Goal: Task Accomplishment & Management: Manage account settings

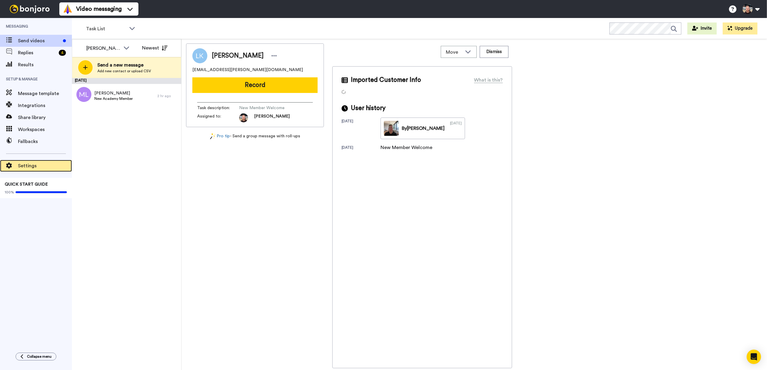
click at [34, 166] on span "Settings" at bounding box center [45, 165] width 54 height 7
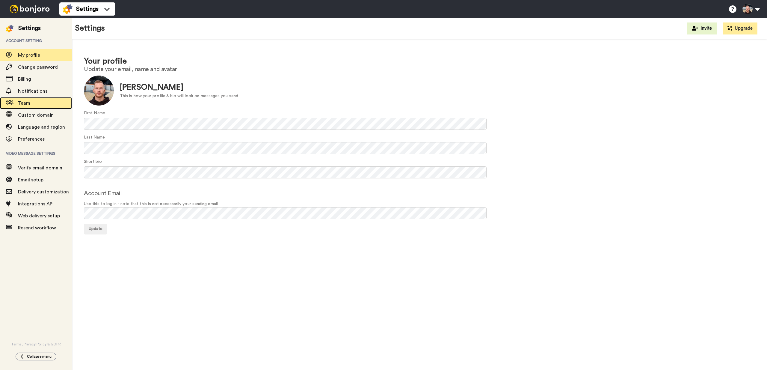
click at [37, 101] on span "Team" at bounding box center [45, 103] width 54 height 7
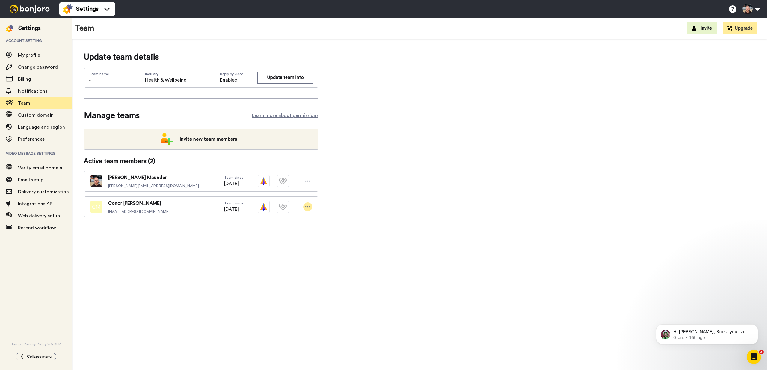
click at [308, 203] on div at bounding box center [307, 206] width 9 height 9
click at [392, 196] on div "Update team details Team name - Industry Health & Wellbeing Reply by video Enab…" at bounding box center [419, 144] width 671 height 186
click at [310, 206] on icon at bounding box center [307, 207] width 5 height 6
click at [295, 213] on li "Edit user" at bounding box center [282, 218] width 61 height 10
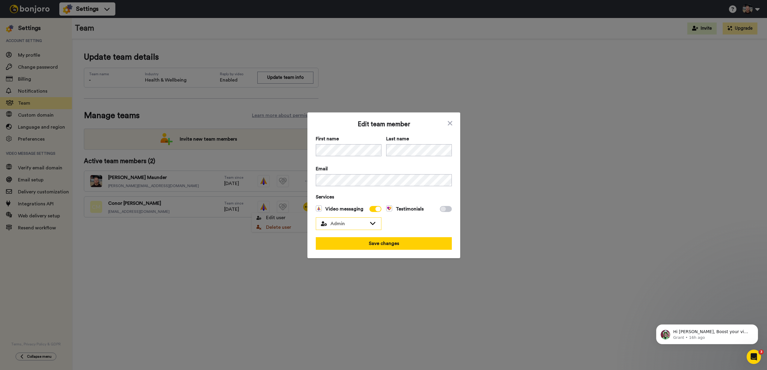
click at [352, 222] on span "Admin" at bounding box center [344, 223] width 46 height 7
click at [410, 225] on div "Testimonials" at bounding box center [419, 217] width 66 height 25
click at [450, 123] on icon at bounding box center [450, 123] width 6 height 7
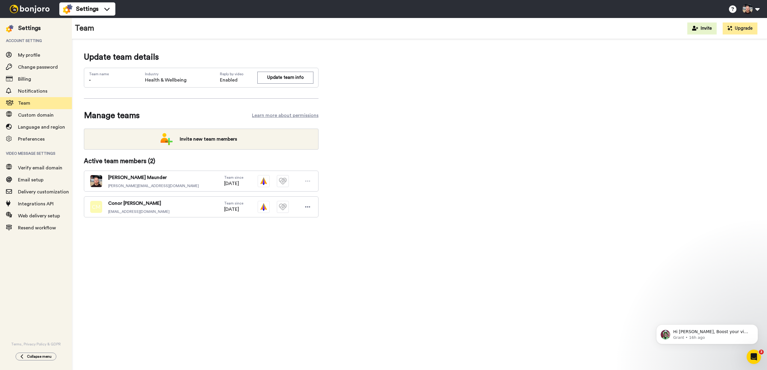
click at [374, 257] on div "Update team details Team name - Industry Health & Wellbeing Reply by video Enab…" at bounding box center [419, 206] width 695 height 335
click at [716, 332] on span "Hi Pete, Boost your view rates with automatic re-sends of unviewed messages! We…" at bounding box center [712, 358] width 77 height 58
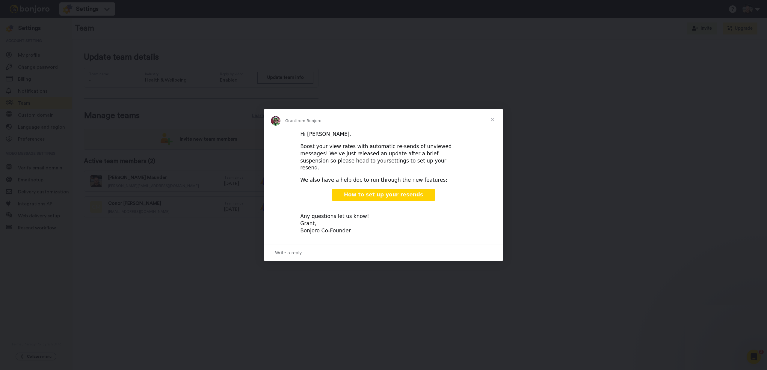
click at [352, 165] on link "settings to set up your resend." at bounding box center [373, 164] width 146 height 13
click at [225, 139] on div "Intercom messenger" at bounding box center [383, 185] width 767 height 370
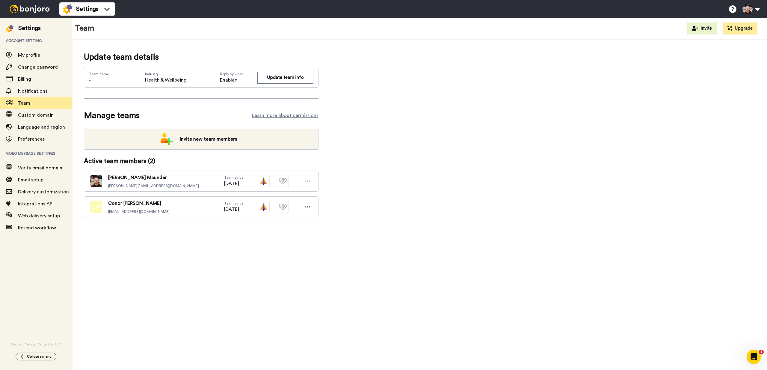
click at [21, 26] on div "Settings" at bounding box center [29, 28] width 22 height 8
click at [97, 11] on span "Settings" at bounding box center [87, 9] width 22 height 8
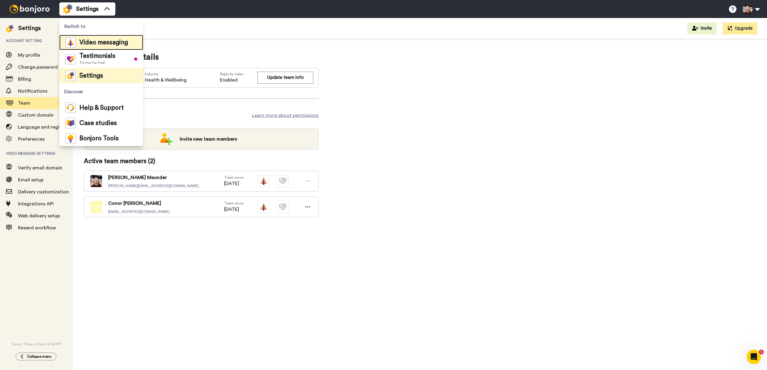
click at [92, 40] on span "Video messaging" at bounding box center [103, 43] width 49 height 6
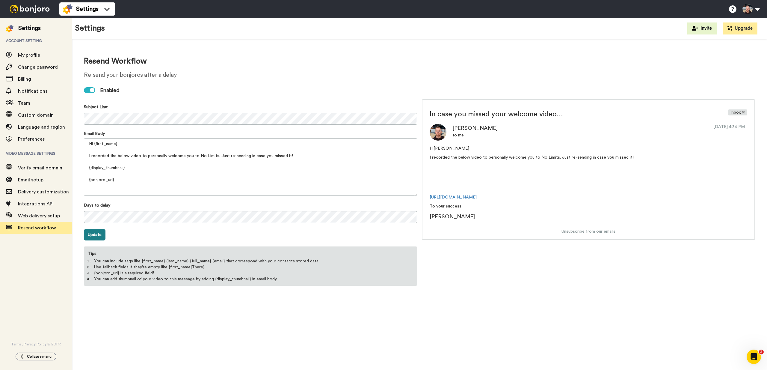
click at [99, 237] on button "Update" at bounding box center [95, 234] width 22 height 11
click at [181, 76] on h2 "Re-send your bonjoros after a delay" at bounding box center [419, 75] width 671 height 7
click at [125, 191] on textarea "Hi {first_name} I recorded the below video to personally welcome you to No Limi…" at bounding box center [250, 167] width 333 height 58
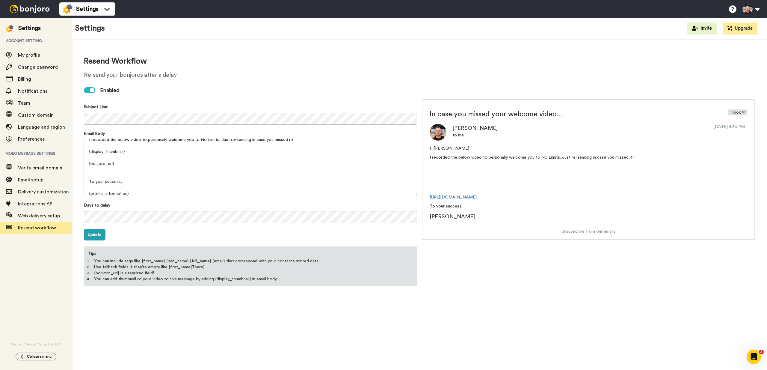
scroll to position [20, 0]
click at [208, 103] on form "Subject Line: Email Body Hi {first_name} I recorded the below video to personal…" at bounding box center [250, 194] width 333 height 184
click at [38, 182] on span "Email setup" at bounding box center [30, 179] width 25 height 5
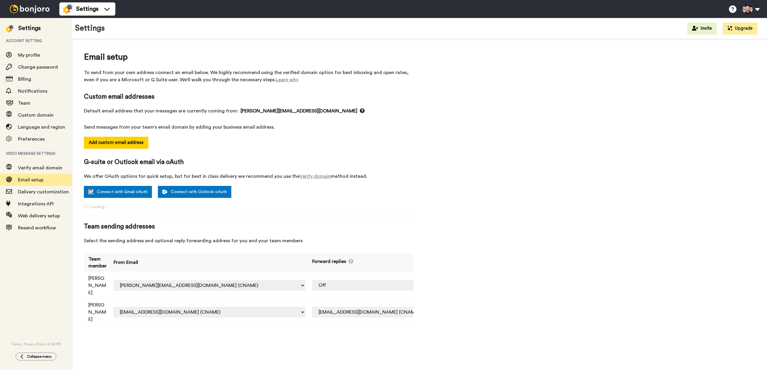
select select "164422"
select select "164829"
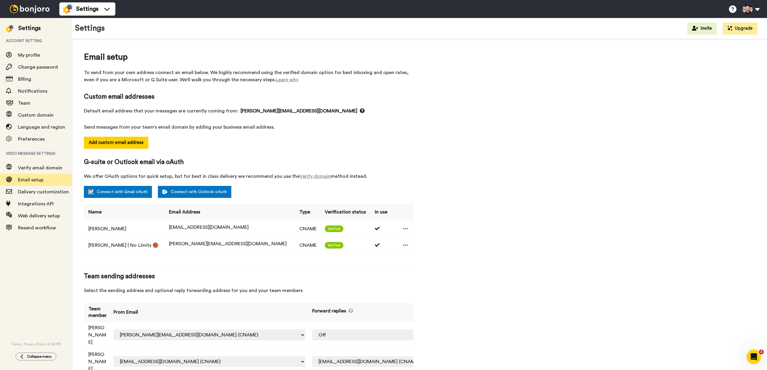
click at [453, 254] on div "Email setup To send from your own address connect an email below. We highly rec…" at bounding box center [419, 216] width 671 height 330
click at [455, 254] on div "Email setup To send from your own address connect an email below. We highly rec…" at bounding box center [419, 216] width 671 height 330
click at [312, 331] on select "Off conor@nolimitsbasketball.com.au (CNAME) pete@nolimitsbasketball.com.au (CNA…" at bounding box center [389, 334] width 155 height 11
click at [411, 348] on td "Off conor@nolimitsbasketball.com.au (CNAME) pete@nolimitsbasketball.com.au (CNA…" at bounding box center [389, 361] width 162 height 27
click at [401, 356] on select "Off conor@nolimitsbasketball.com.au (CNAME) pete@nolimitsbasketball.com.au (CNA…" at bounding box center [389, 361] width 155 height 11
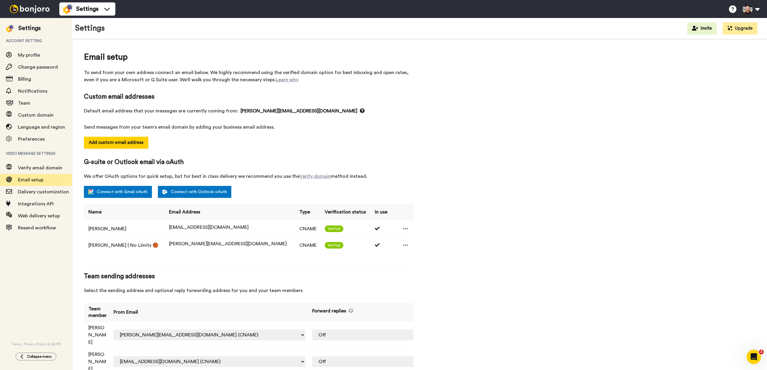
click at [432, 277] on div "Email setup To send from your own address connect an email below. We highly rec…" at bounding box center [419, 216] width 671 height 330
click at [96, 329] on td "Pete Maunder" at bounding box center [96, 335] width 25 height 27
click at [401, 228] on div at bounding box center [405, 228] width 9 height 9
click at [403, 226] on icon at bounding box center [405, 229] width 5 height 6
click at [105, 227] on td "[PERSON_NAME]" at bounding box center [124, 228] width 81 height 16
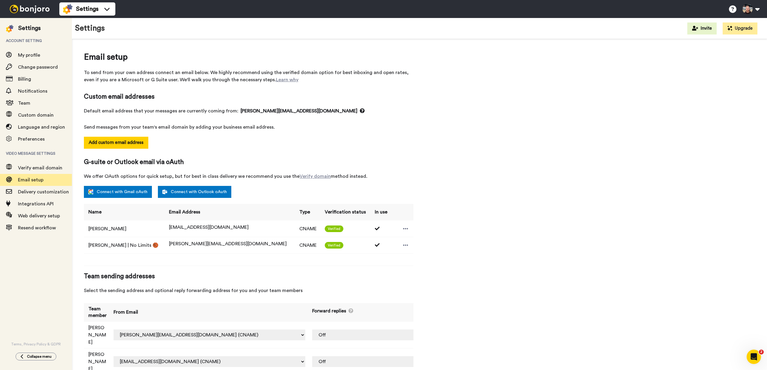
click at [99, 242] on td "Pete | No Limits 🏀" at bounding box center [124, 245] width 81 height 16
click at [404, 242] on td at bounding box center [402, 245] width 23 height 16
click at [403, 245] on icon at bounding box center [405, 245] width 5 height 6
click at [403, 245] on icon at bounding box center [405, 244] width 5 height 1
click at [184, 159] on span "G-suite or Outlook email via oAuth" at bounding box center [249, 162] width 330 height 9
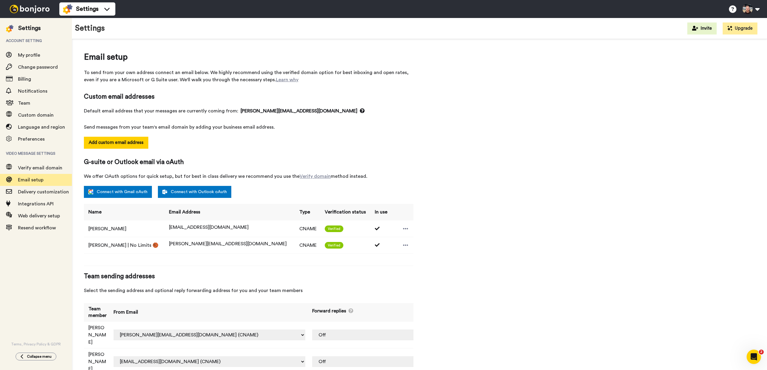
click at [411, 117] on div "Default email address that your messages are currently coming from: pete@nolimi…" at bounding box center [249, 118] width 330 height 23
click at [430, 145] on div "Email setup To send from your own address connect an email below. We highly rec…" at bounding box center [419, 216] width 671 height 330
click at [427, 124] on div "Email setup To send from your own address connect an email below. We highly rec…" at bounding box center [419, 216] width 671 height 330
click at [437, 123] on div "Email setup To send from your own address connect an email below. We highly rec…" at bounding box center [419, 216] width 671 height 330
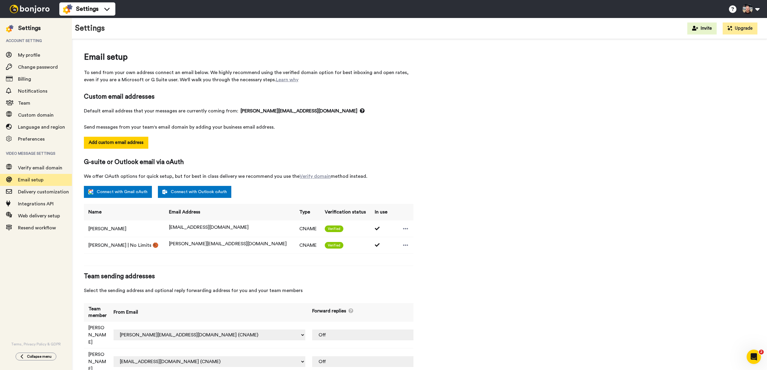
click at [358, 107] on span "Default email address that your messages are currently coming from: pete@nolimi…" at bounding box center [249, 110] width 330 height 7
click at [360, 107] on div "Custom email addresses Default email address that your messages are currently c…" at bounding box center [249, 111] width 330 height 38
click at [479, 163] on div "Email setup To send from your own address connect an email below. We highly rec…" at bounding box center [419, 216] width 671 height 330
click at [320, 241] on td "Verified" at bounding box center [345, 245] width 50 height 16
click at [391, 246] on td at bounding box center [402, 245] width 23 height 16
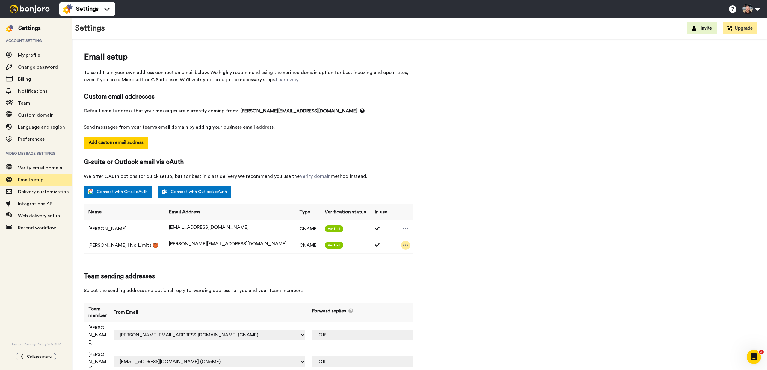
click at [401, 245] on div at bounding box center [405, 245] width 9 height 9
click at [465, 132] on div "Email setup To send from your own address connect an email below. We highly rec…" at bounding box center [419, 216] width 671 height 330
click at [762, 5] on button at bounding box center [751, 8] width 23 height 13
click at [736, 19] on div "Settings Invite Upgrade" at bounding box center [419, 28] width 695 height 21
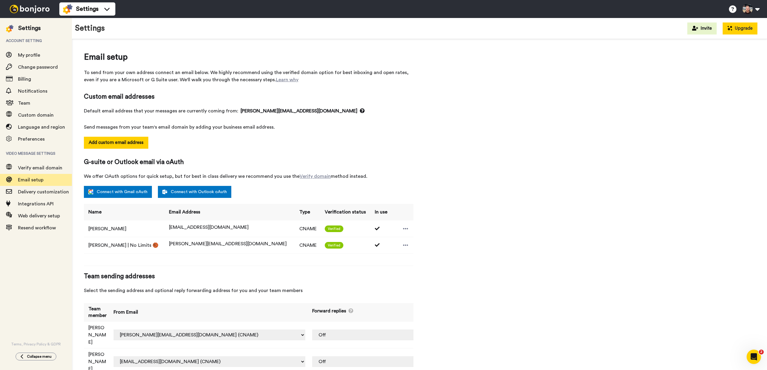
click at [733, 24] on button "Upgrade" at bounding box center [740, 28] width 35 height 12
click at [754, 12] on button at bounding box center [751, 8] width 23 height 13
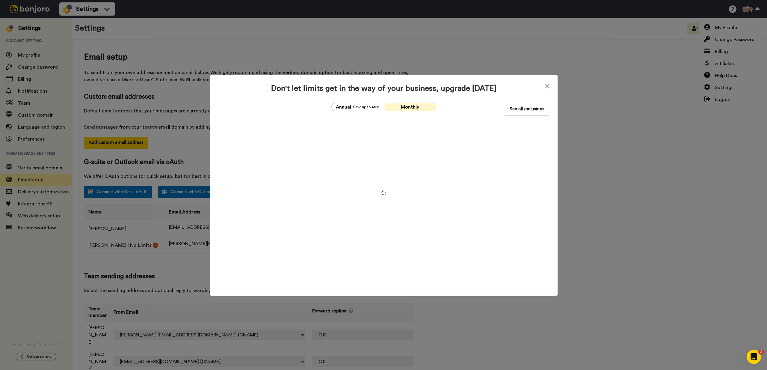
click at [515, 99] on div "Don't let limits get in the way of your business, upgrade today Annual Save up …" at bounding box center [384, 174] width 348 height 198
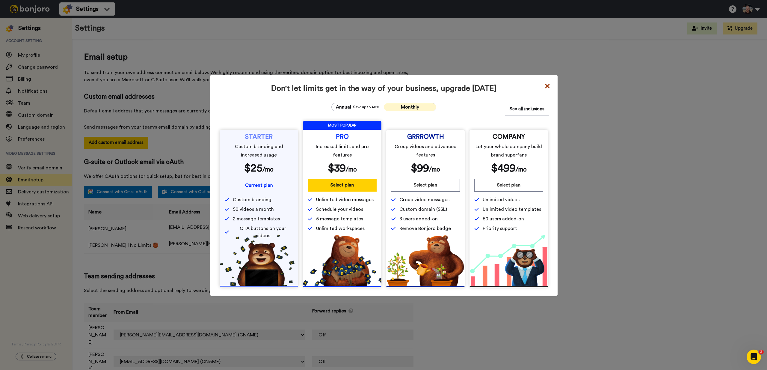
drag, startPoint x: 546, startPoint y: 85, endPoint x: 604, endPoint y: 70, distance: 60.1
click at [546, 85] on icon at bounding box center [548, 85] width 6 height 7
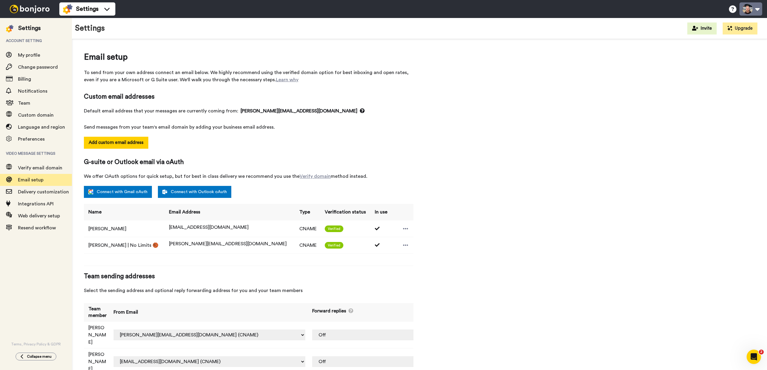
click at [743, 10] on button at bounding box center [751, 8] width 23 height 13
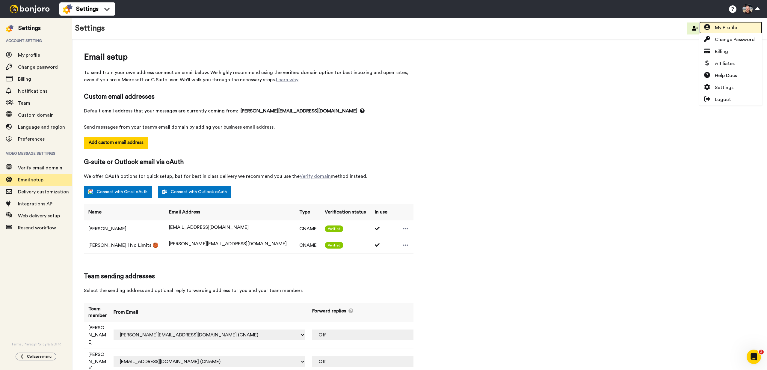
click at [724, 30] on span "My Profile" at bounding box center [726, 27] width 22 height 7
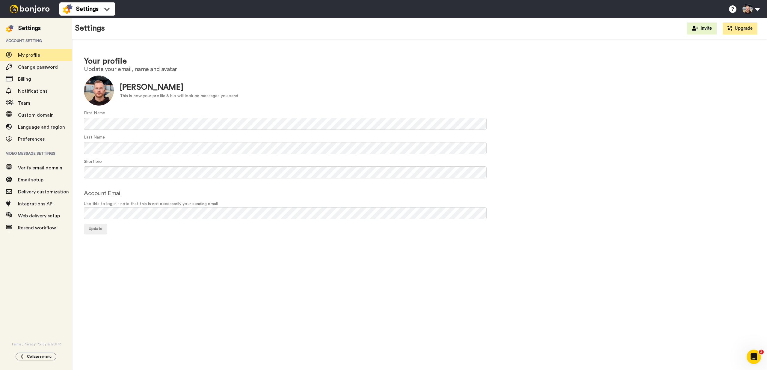
click at [265, 51] on div "Your profile Update your email, name and avatar Update [PERSON_NAME] This is ho…" at bounding box center [419, 145] width 695 height 212
click at [36, 177] on span "Email setup" at bounding box center [30, 179] width 25 height 5
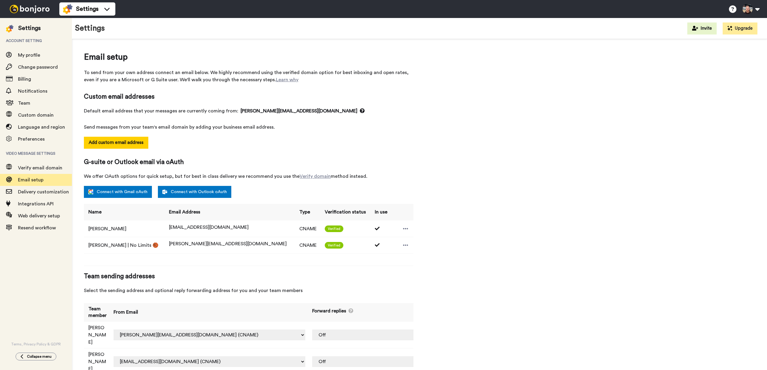
select select "164422"
select select "164829"
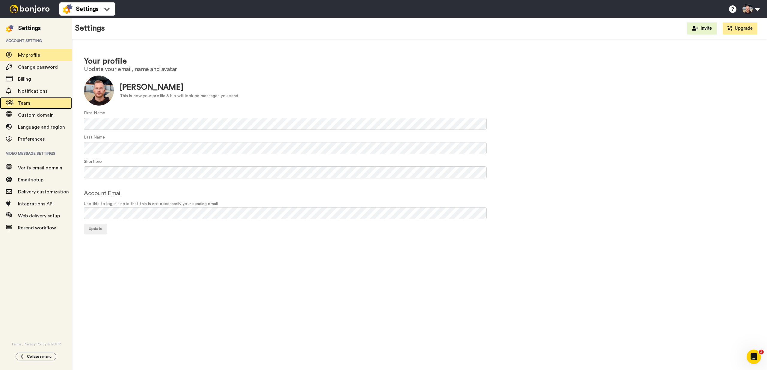
click at [36, 106] on span "Team" at bounding box center [45, 103] width 54 height 7
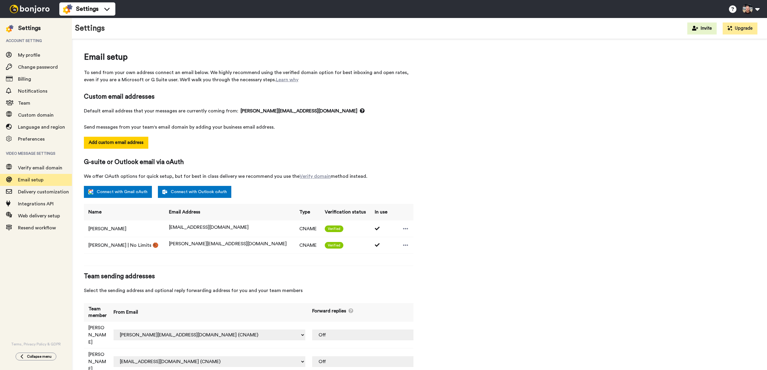
select select "164422"
select select "164829"
click at [480, 127] on div "Email setup To send from your own address connect an email below. We highly rec…" at bounding box center [419, 216] width 671 height 330
click at [458, 98] on div "Email setup To send from your own address connect an email below. We highly rec…" at bounding box center [419, 216] width 671 height 330
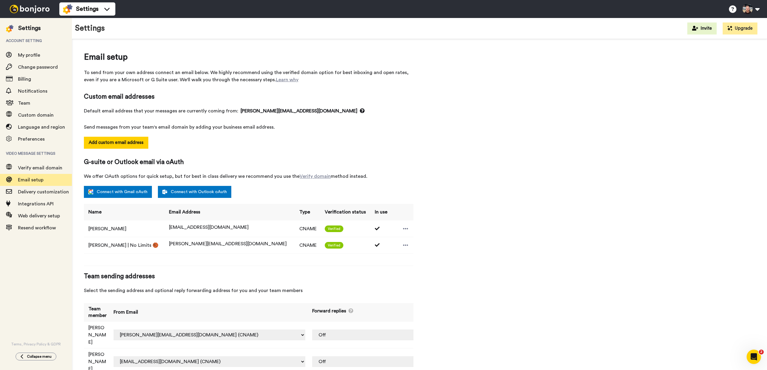
click at [521, 144] on div "Email setup To send from your own address connect an email below. We highly rec…" at bounding box center [419, 216] width 671 height 330
click at [747, 353] on div "2" at bounding box center [754, 357] width 16 height 16
click at [754, 356] on icon "Open Intercom Messenger" at bounding box center [753, 355] width 4 height 5
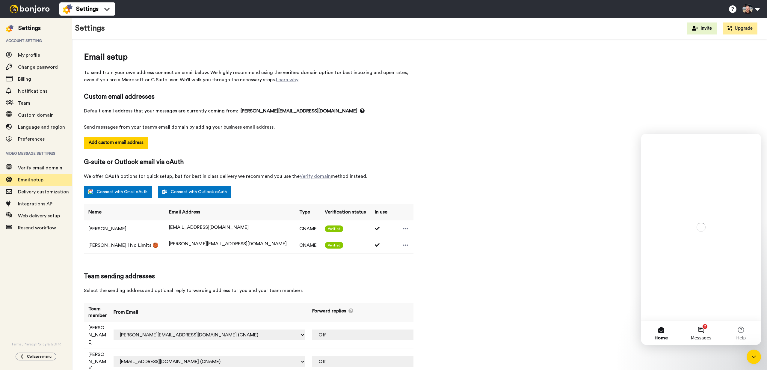
click at [708, 332] on button "2 Messages" at bounding box center [701, 333] width 40 height 24
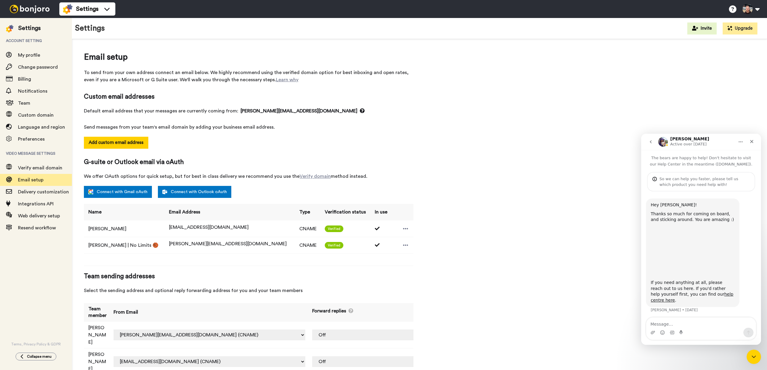
click at [650, 140] on icon "go back" at bounding box center [651, 141] width 5 height 5
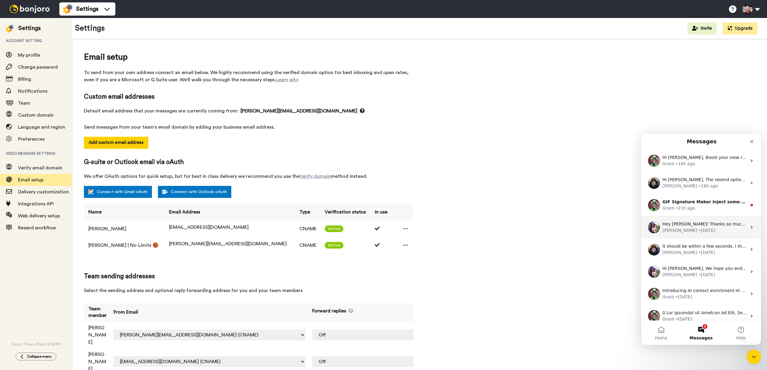
click at [709, 230] on div "Amy • 4d ago" at bounding box center [705, 230] width 85 height 6
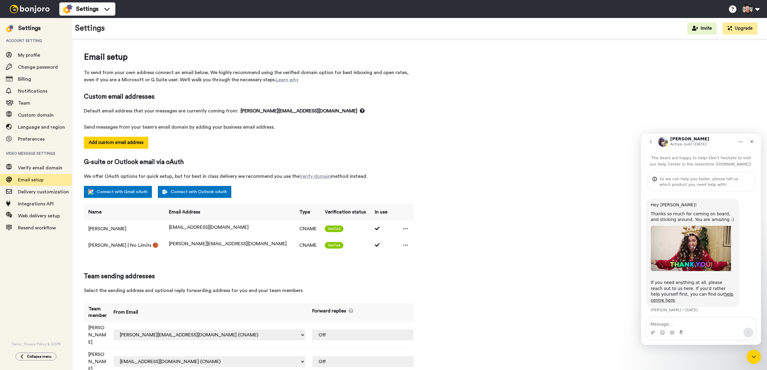
click at [651, 144] on button "go back" at bounding box center [650, 141] width 11 height 11
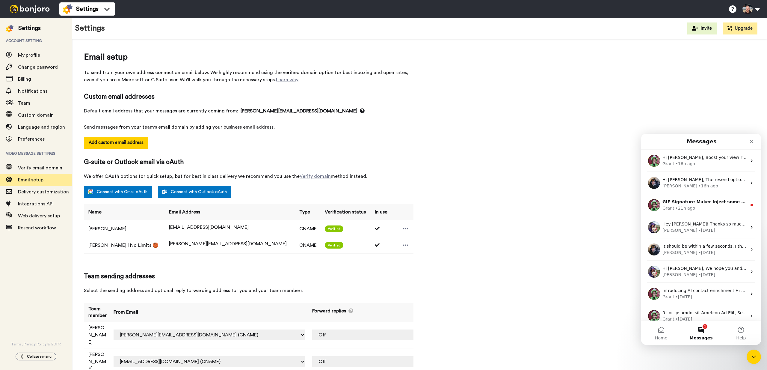
click at [449, 161] on div "Email setup To send from your own address connect an email below. We highly rec…" at bounding box center [419, 216] width 671 height 330
click at [662, 335] on button "Home" at bounding box center [661, 333] width 40 height 24
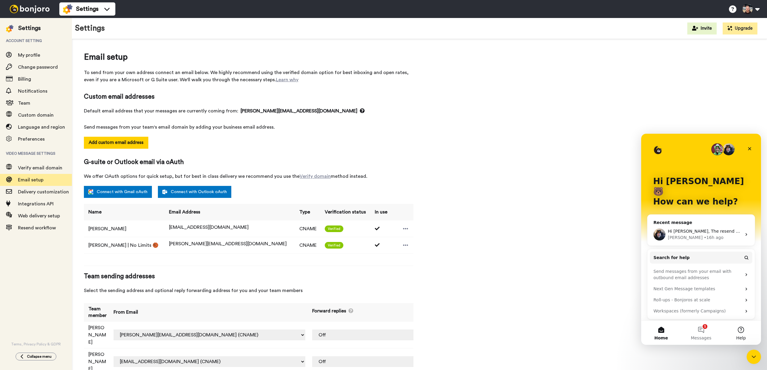
click at [740, 336] on span "Help" at bounding box center [741, 338] width 10 height 4
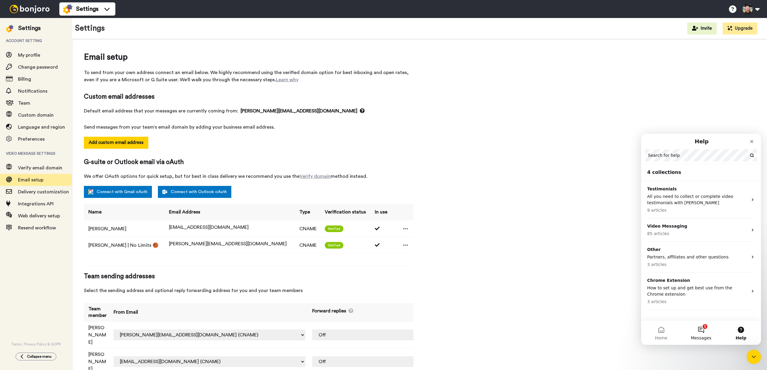
click at [699, 332] on button "1 Messages" at bounding box center [701, 333] width 40 height 24
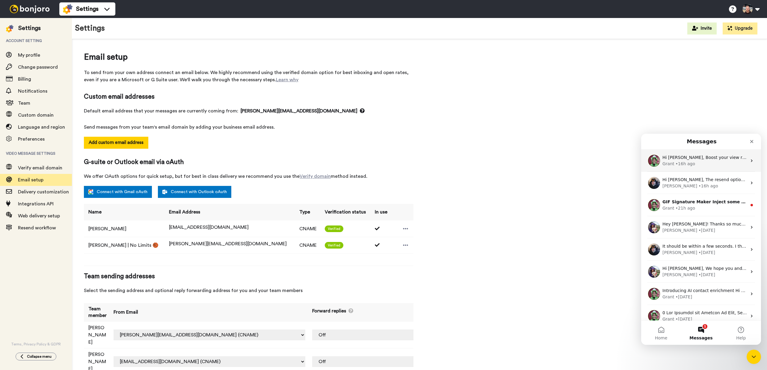
click at [691, 160] on div "Hi Pete, Boost your view rates with automatic re-sends of unviewed messages! We…" at bounding box center [705, 157] width 85 height 6
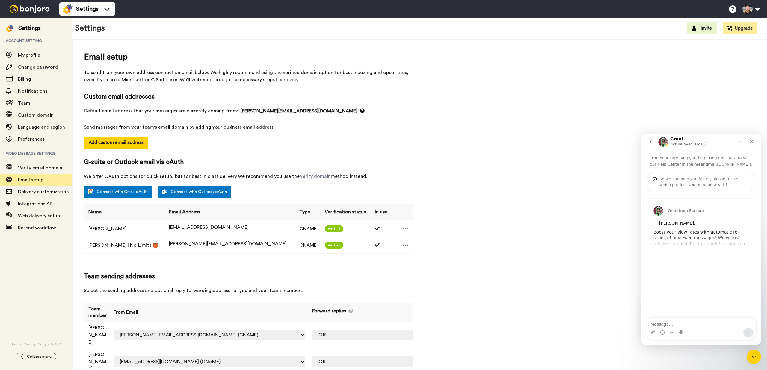
click at [651, 143] on icon "go back" at bounding box center [651, 141] width 5 height 5
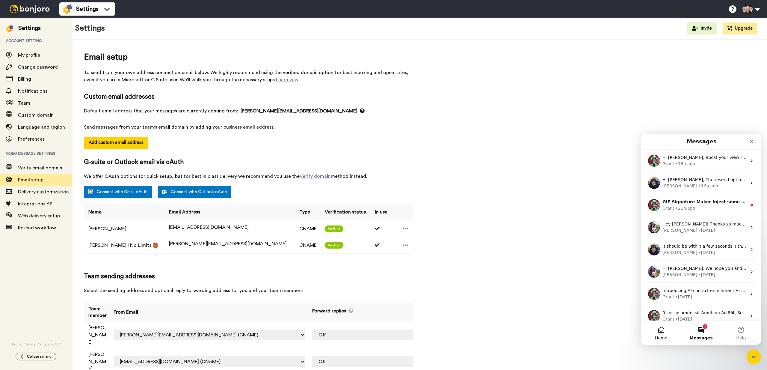
click at [668, 332] on button "Home" at bounding box center [661, 333] width 40 height 24
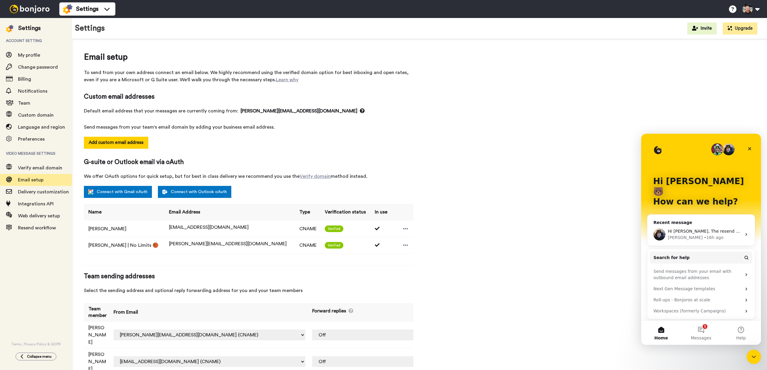
click at [694, 197] on p "How can we help?" at bounding box center [701, 202] width 96 height 10
click at [700, 229] on span "Hi Pete, The resend option wil only work for messages sent after it was turned …" at bounding box center [767, 231] width 198 height 5
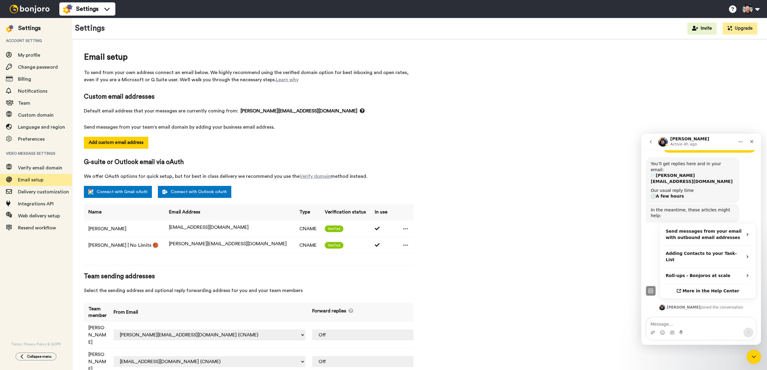
scroll to position [98, 0]
click at [651, 141] on icon "go back" at bounding box center [651, 141] width 2 height 3
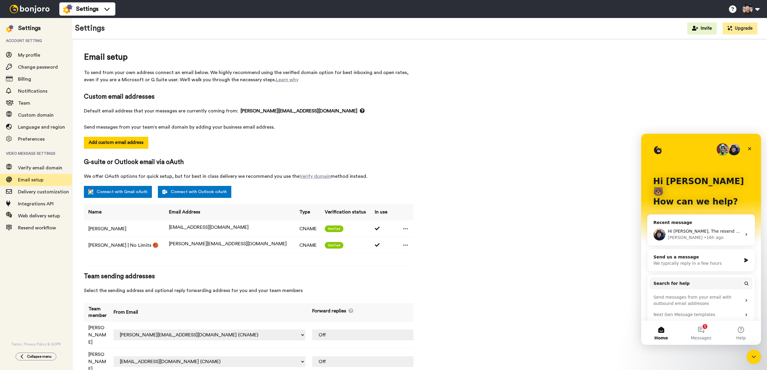
scroll to position [0, 0]
click at [703, 254] on div "Send us a message" at bounding box center [698, 257] width 88 height 6
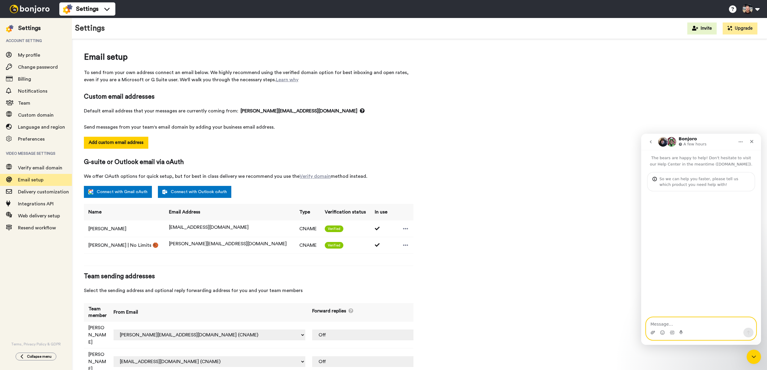
click at [655, 333] on icon "Upload attachment" at bounding box center [653, 332] width 5 height 5
type textarea "Hi Team, How do we rename Conor Mathews sender name? I want it to be the same a…"
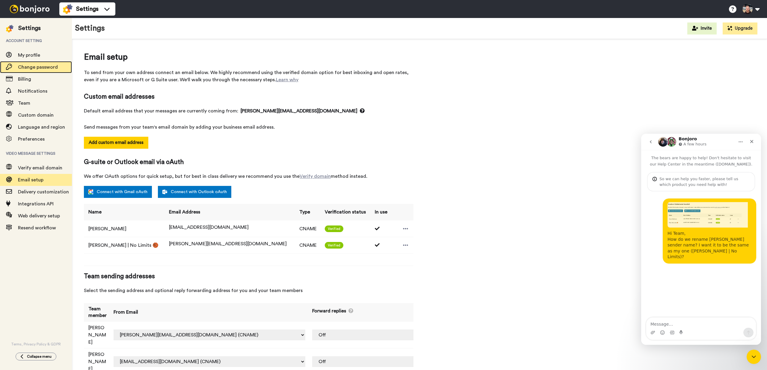
click at [32, 71] on div "Change password" at bounding box center [36, 67] width 72 height 12
click at [33, 65] on span "Change password" at bounding box center [38, 67] width 40 height 5
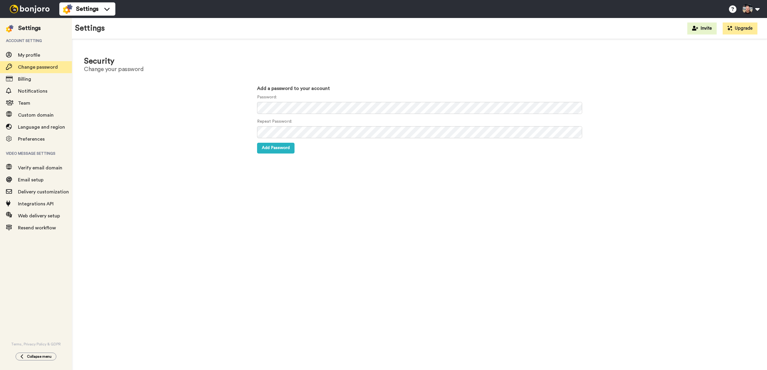
click at [89, 16] on ul "Settings" at bounding box center [87, 9] width 56 height 18
click at [96, 12] on span "Settings" at bounding box center [87, 9] width 22 height 8
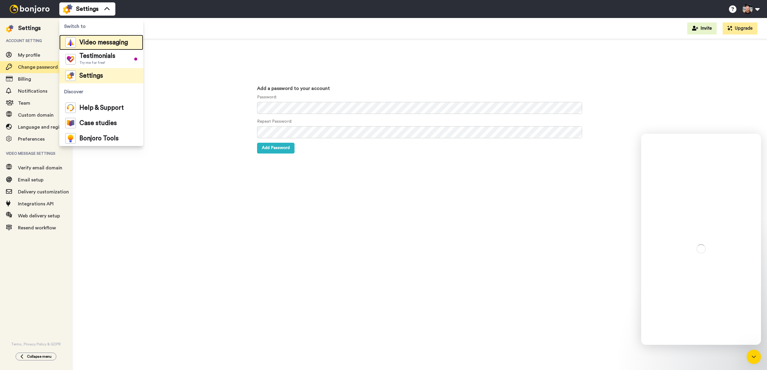
click at [91, 37] on div "Video messaging" at bounding box center [96, 42] width 63 height 10
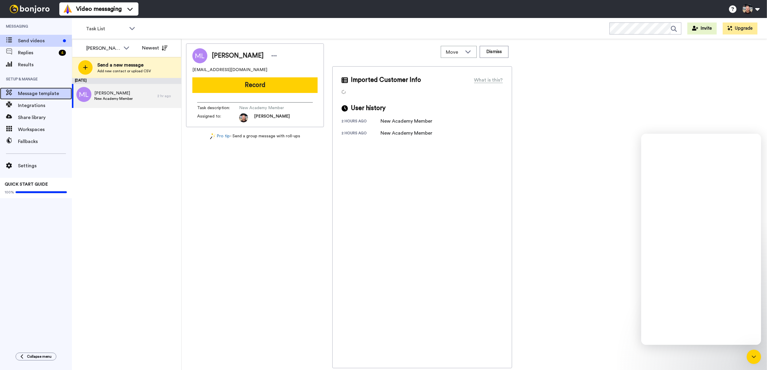
click at [41, 89] on div "Message template" at bounding box center [36, 94] width 72 height 12
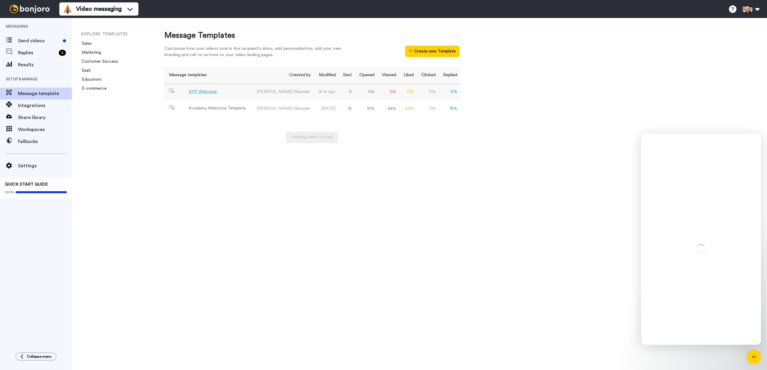
click at [199, 92] on div "APP Welcome" at bounding box center [203, 92] width 28 height 6
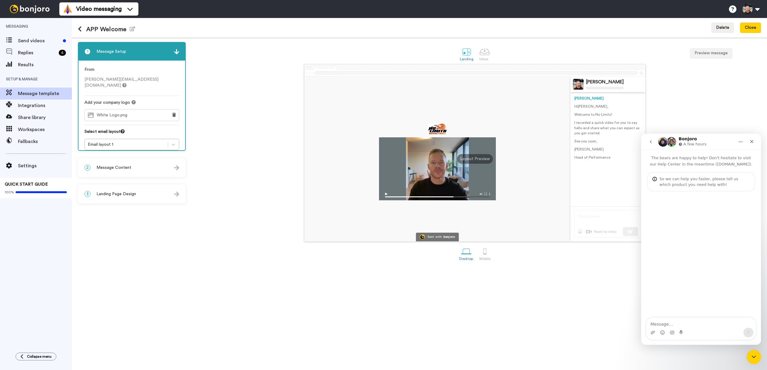
click at [589, 124] on p "I recorded a quick video for you to say hello and share what you can expect as …" at bounding box center [608, 127] width 67 height 15
click at [100, 191] on span "Landing Page Design" at bounding box center [117, 194] width 40 height 6
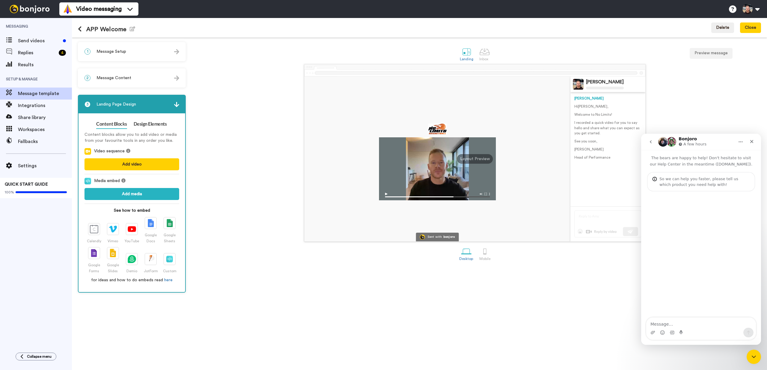
click at [122, 82] on div "2 Message Content" at bounding box center [132, 78] width 107 height 18
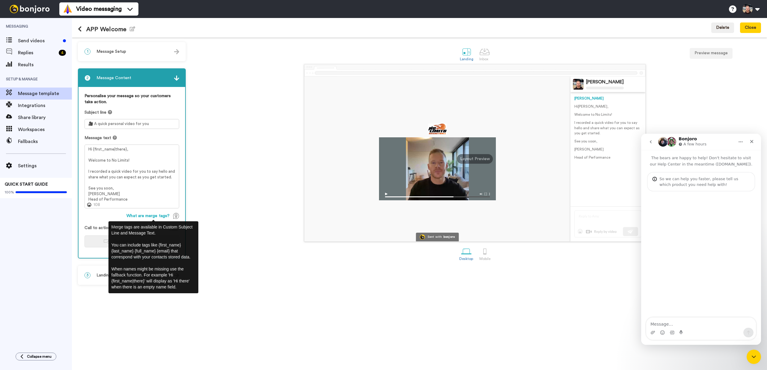
click at [176, 214] on img at bounding box center [176, 216] width 6 height 6
click at [129, 193] on textarea "Hi {first_name|there}, Welcome to No Limits! I recorded a quick video for you t…" at bounding box center [132, 176] width 95 height 64
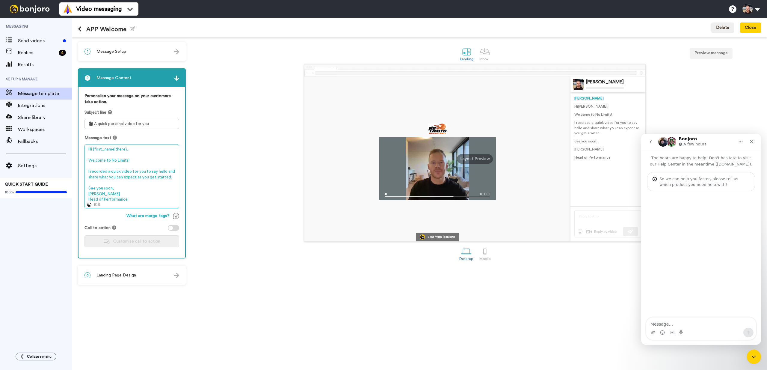
click at [137, 197] on textarea "Hi {first_name|there}, Welcome to No Limits! I recorded a quick video for you t…" at bounding box center [132, 176] width 95 height 64
click at [146, 198] on textarea "Hi {first_name|there}, Welcome to No Limits! I recorded a quick video for you t…" at bounding box center [132, 176] width 95 height 64
drag, startPoint x: 136, startPoint y: 198, endPoint x: 142, endPoint y: 193, distance: 7.7
click at [136, 198] on textarea "Hi {first_name|there}, Welcome to No Limits! I recorded a quick video for you t…" at bounding box center [132, 176] width 95 height 64
click at [199, 169] on div "Sent with bonjoro Pete Maunder Pete Hi Tom , Welcome to No Limits! I recorded a…" at bounding box center [475, 152] width 573 height 177
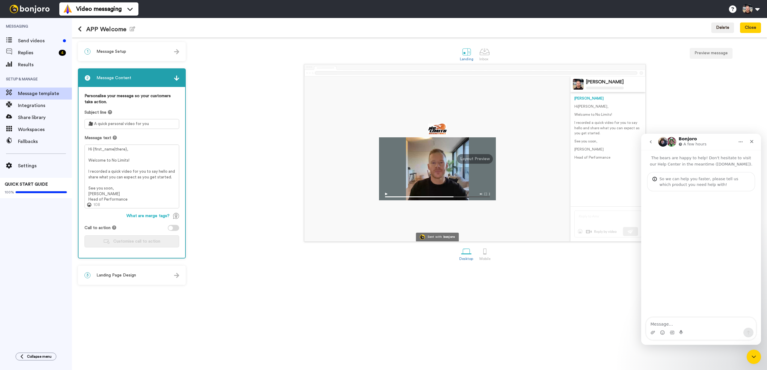
click at [244, 133] on div "Sent with bonjoro Pete Maunder Pete Hi Tom , Welcome to No Limits! I recorded a…" at bounding box center [475, 152] width 573 height 177
click at [119, 48] on div "1 Message Setup" at bounding box center [132, 52] width 107 height 18
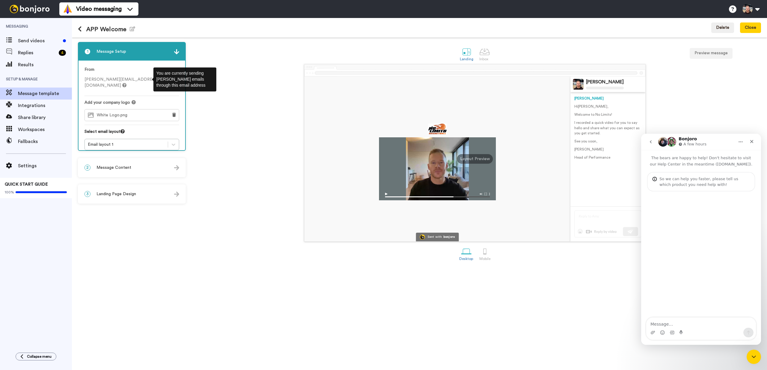
click at [126, 83] on icon at bounding box center [124, 85] width 4 height 4
click at [138, 71] on div "From pete@nolimitsbasketball.com.au" at bounding box center [132, 81] width 95 height 29
click at [30, 102] on span "Integrations" at bounding box center [45, 105] width 54 height 7
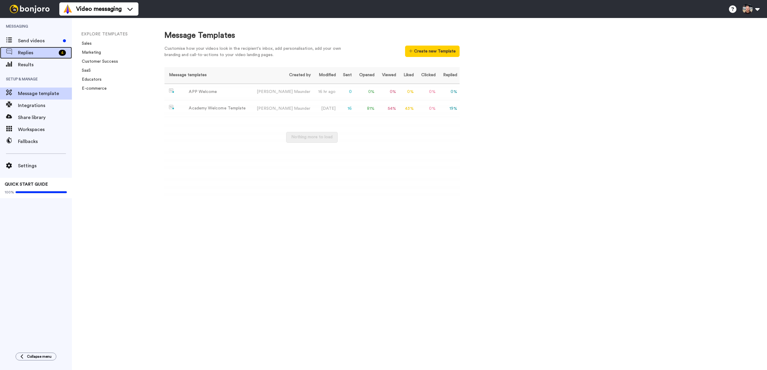
click at [36, 55] on span "Replies" at bounding box center [37, 52] width 38 height 7
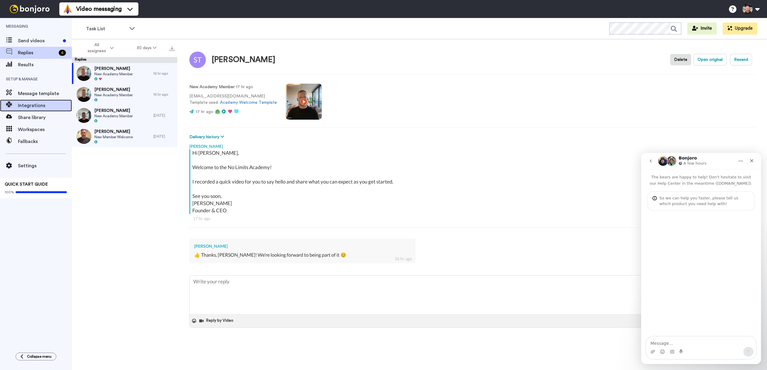
click at [36, 106] on span "Integrations" at bounding box center [45, 105] width 54 height 7
type textarea "x"
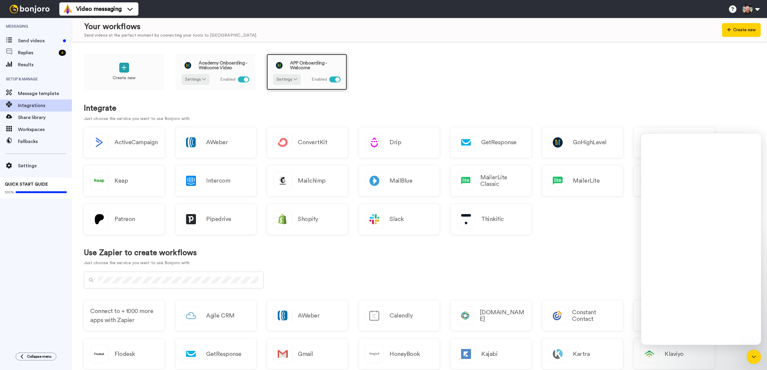
click at [293, 70] on span "APP Onboarding - Welcome" at bounding box center [315, 66] width 51 height 10
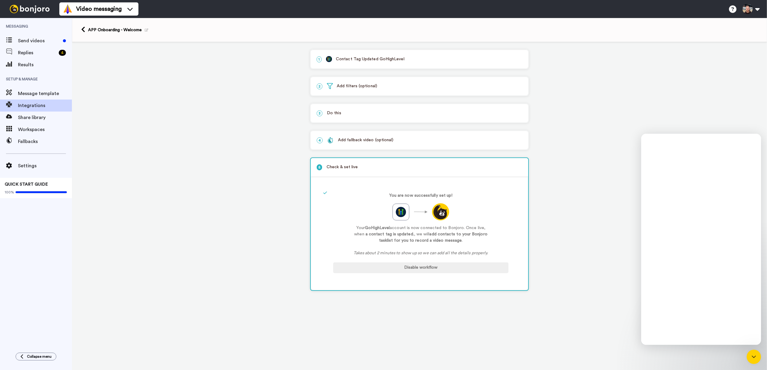
click at [355, 142] on div "Add fallback video (optional)" at bounding box center [360, 140] width 66 height 6
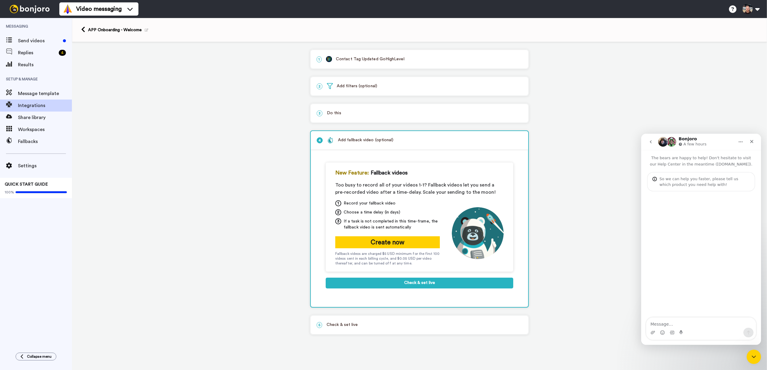
click at [360, 121] on div "3 Do this" at bounding box center [420, 113] width 218 height 18
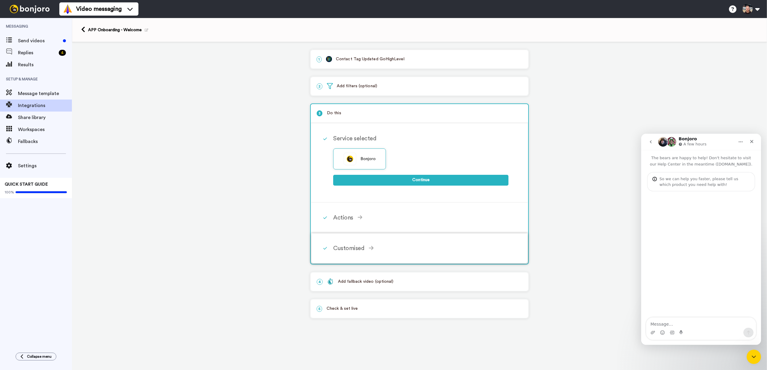
click at [353, 255] on div "Customised Add fields Add another Custom Field... What are custom fields? Refre…" at bounding box center [427, 248] width 189 height 18
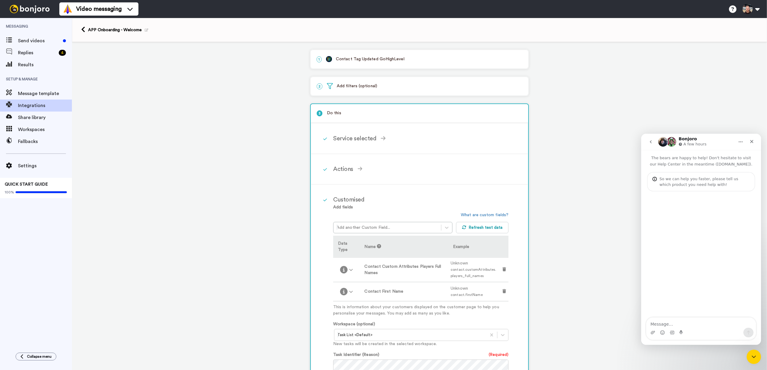
scroll to position [179, 0]
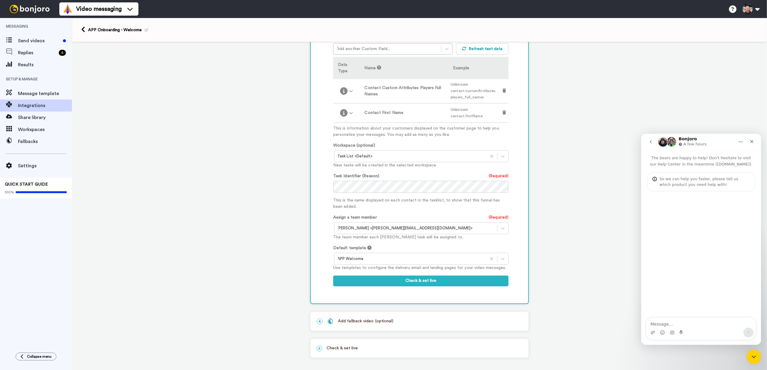
click at [364, 228] on div at bounding box center [416, 228] width 157 height 7
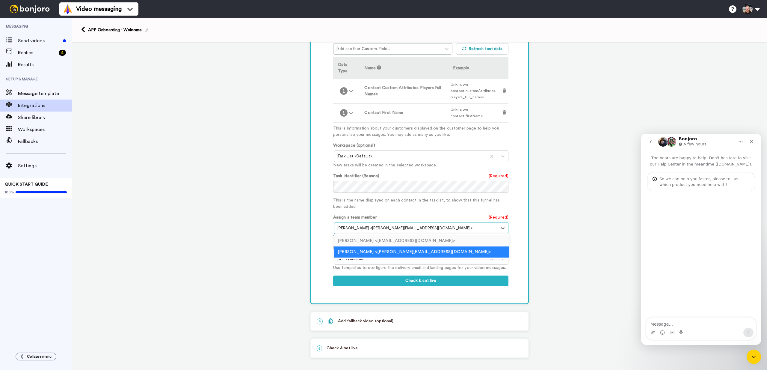
click at [357, 241] on div "[PERSON_NAME] <[EMAIL_ADDRESS][DOMAIN_NAME]>" at bounding box center [421, 240] width 175 height 11
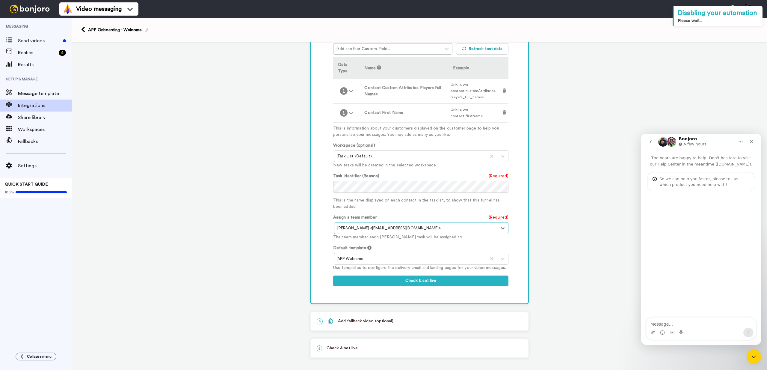
click at [285, 243] on div "1 Contact Tag Updated GoHighLevel Service selected ActiveCampaign AWeber Bonjor…" at bounding box center [419, 118] width 695 height 510
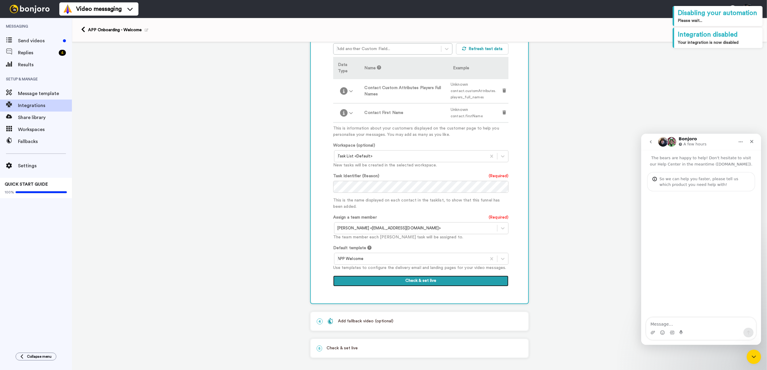
click at [420, 284] on button "Check & set live" at bounding box center [420, 280] width 175 height 11
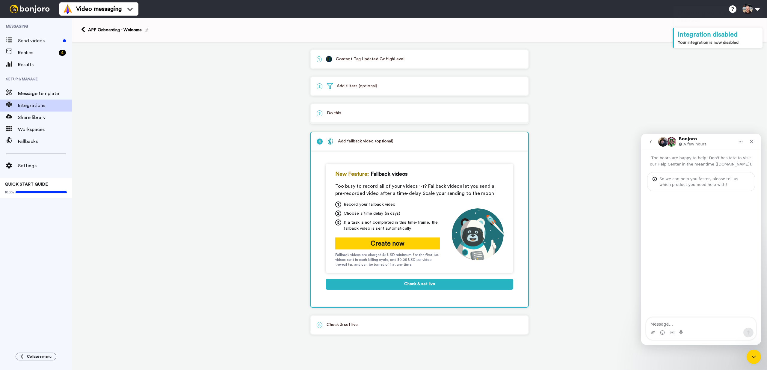
scroll to position [0, 0]
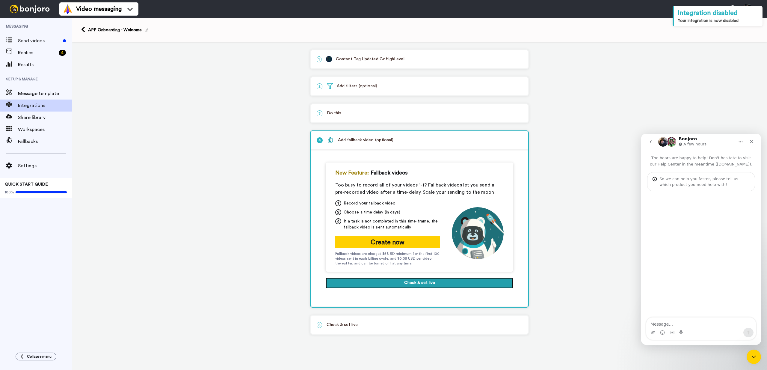
click at [420, 284] on button "Check & set live" at bounding box center [420, 283] width 188 height 11
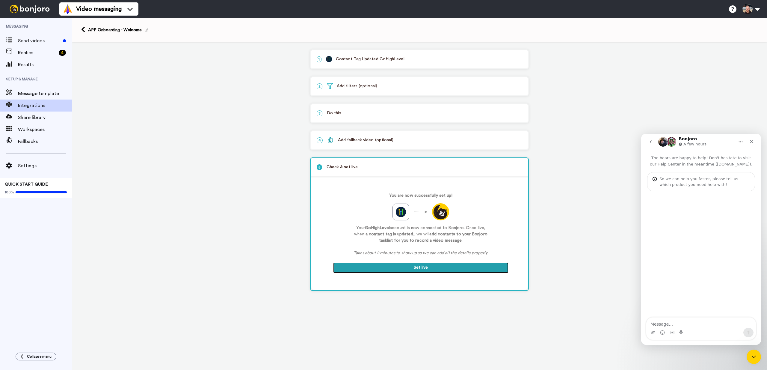
click at [421, 273] on button "Set live" at bounding box center [420, 267] width 175 height 11
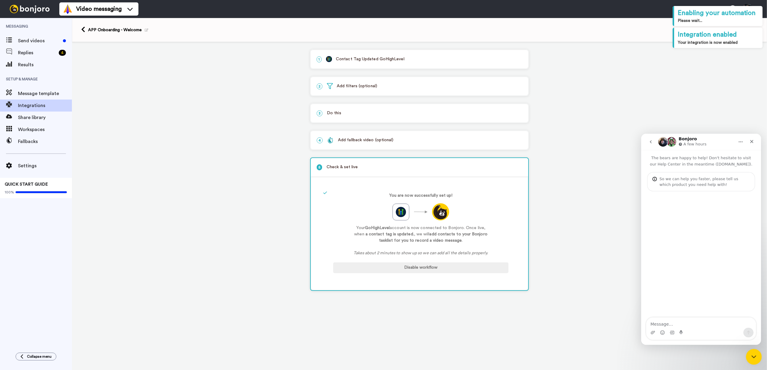
click at [757, 356] on icon "Close Intercom Messenger" at bounding box center [753, 355] width 7 height 7
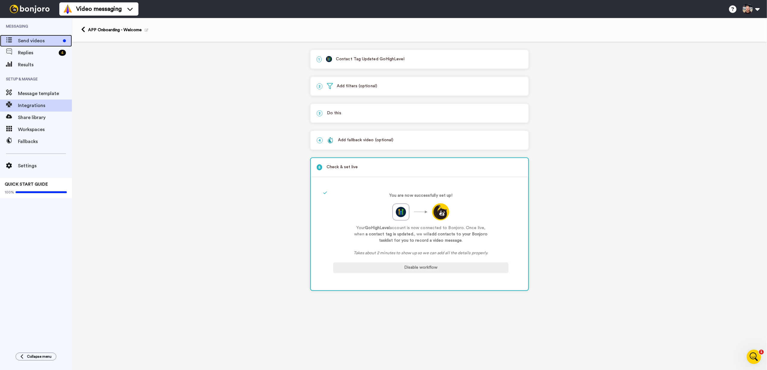
click at [35, 37] on span "Send videos" at bounding box center [39, 40] width 43 height 7
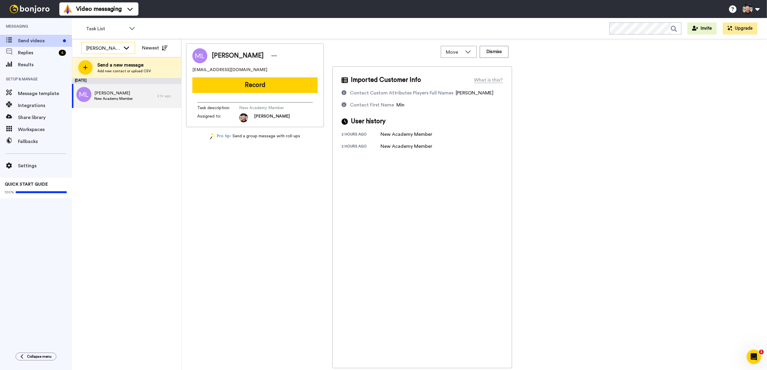
click at [120, 50] on div "[PERSON_NAME]" at bounding box center [103, 48] width 34 height 7
click at [103, 79] on span "[PERSON_NAME]" at bounding box center [102, 80] width 43 height 6
click at [124, 170] on div "[DATE] Conor Send a practice message to yourself 2 hr ago [PERSON_NAME] hi to y…" at bounding box center [126, 224] width 109 height 292
click at [124, 169] on div "[DATE] Conor Send a practice message to yourself 2 hr ago [PERSON_NAME] hi to y…" at bounding box center [126, 224] width 109 height 292
click at [751, 7] on button at bounding box center [751, 8] width 23 height 13
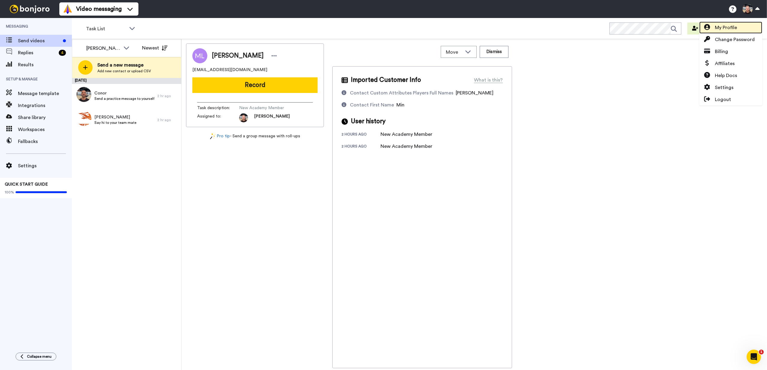
click at [734, 29] on span "My Profile" at bounding box center [726, 27] width 22 height 7
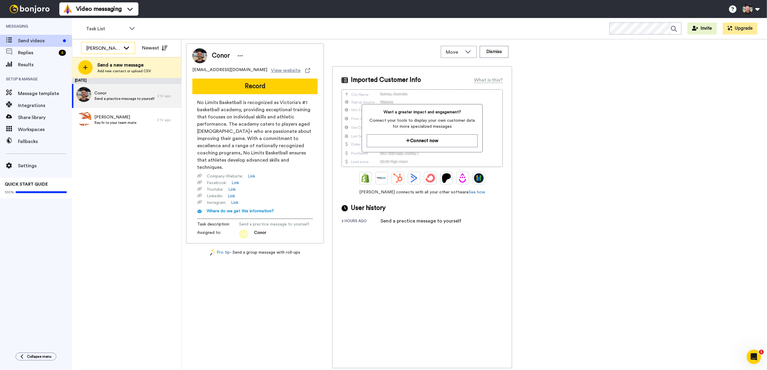
click at [113, 50] on div "[PERSON_NAME]" at bounding box center [103, 48] width 34 height 7
click at [104, 78] on span "[PERSON_NAME]" at bounding box center [102, 80] width 43 height 6
click at [118, 119] on span "[PERSON_NAME]" at bounding box center [115, 117] width 42 height 6
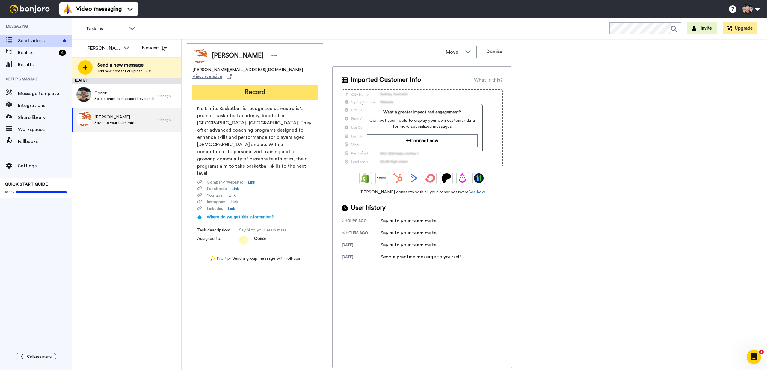
click at [274, 86] on button "Record" at bounding box center [254, 93] width 125 height 16
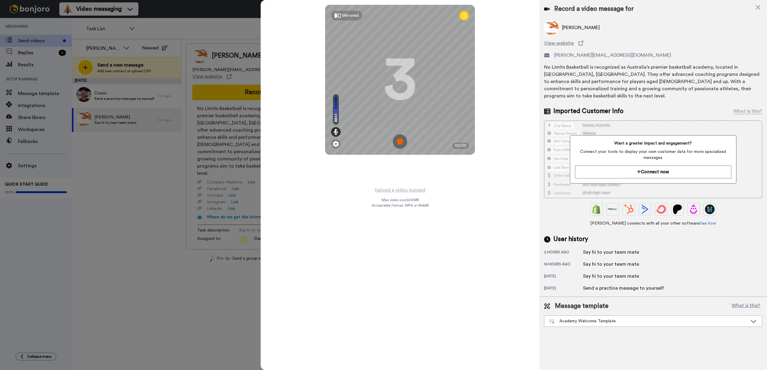
click at [401, 144] on img at bounding box center [400, 141] width 14 height 14
click at [398, 143] on img at bounding box center [400, 141] width 14 height 14
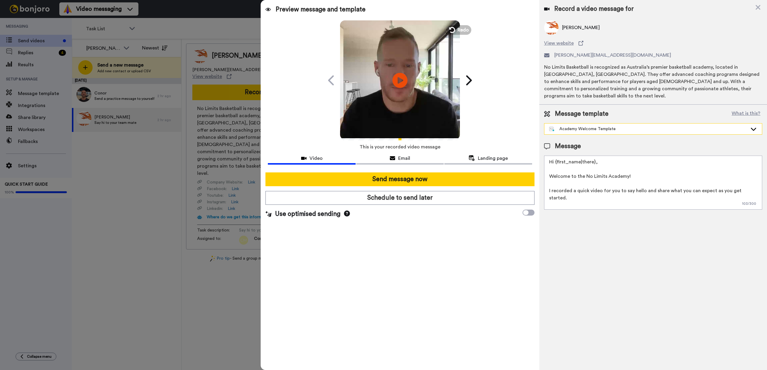
click at [581, 123] on div "Academy Welcome Template" at bounding box center [654, 128] width 218 height 11
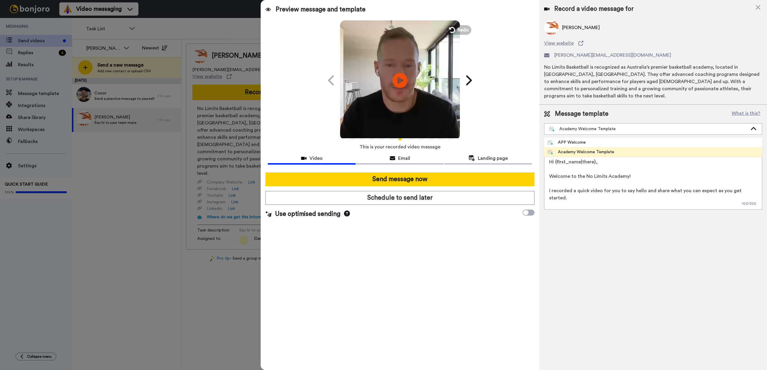
click at [567, 139] on div "APP Welcome" at bounding box center [567, 142] width 38 height 6
type textarea "Hi {first_name|there}, Welcome to No Limits! I recorded a quick video for you t…"
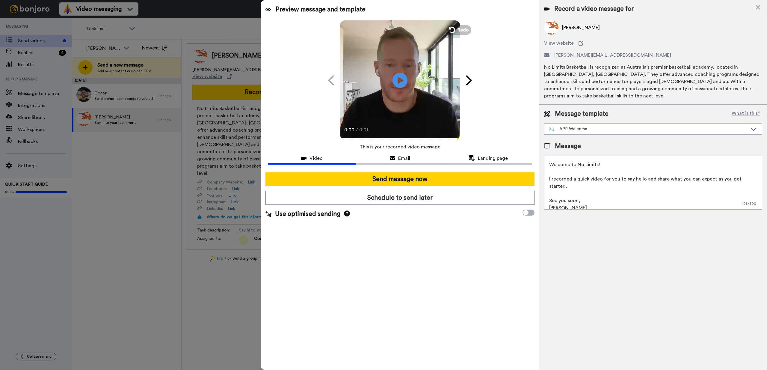
scroll to position [16, 0]
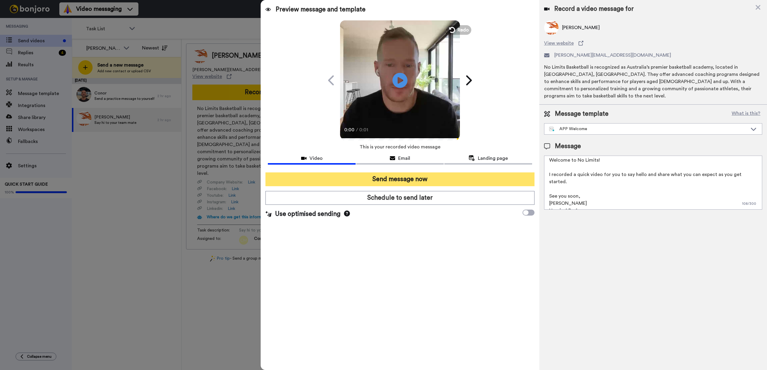
click at [399, 179] on button "Send message now" at bounding box center [400, 179] width 269 height 14
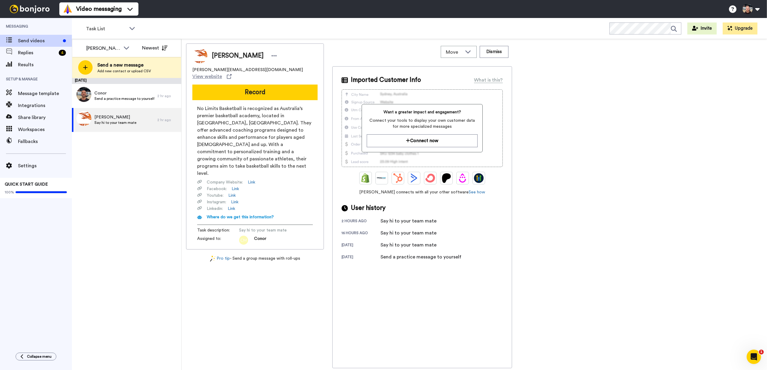
scroll to position [0, 0]
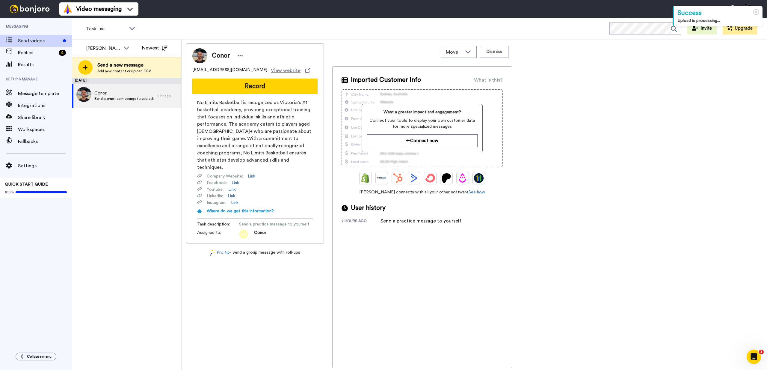
click at [140, 132] on div "[DATE] Conor Send a practice message to yourself 2 hr ago" at bounding box center [126, 224] width 109 height 292
click at [96, 67] on div "Send a new message Add new contact or upload CSV" at bounding box center [126, 67] width 109 height 21
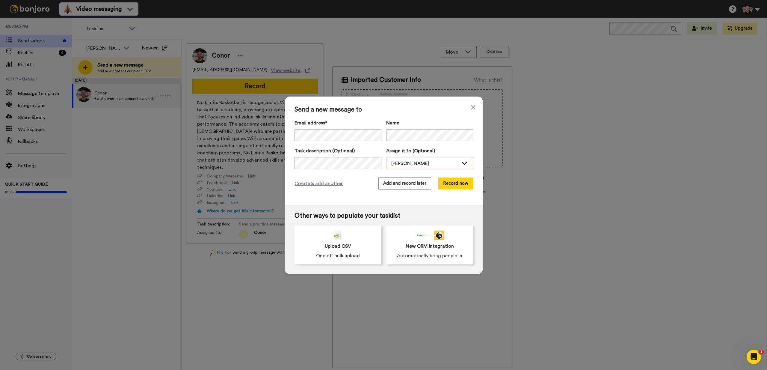
click at [407, 169] on div "[PERSON_NAME]" at bounding box center [430, 163] width 86 height 12
click at [402, 185] on span "[PERSON_NAME]" at bounding box center [407, 186] width 43 height 6
click at [388, 184] on button "Add and record later" at bounding box center [405, 183] width 53 height 12
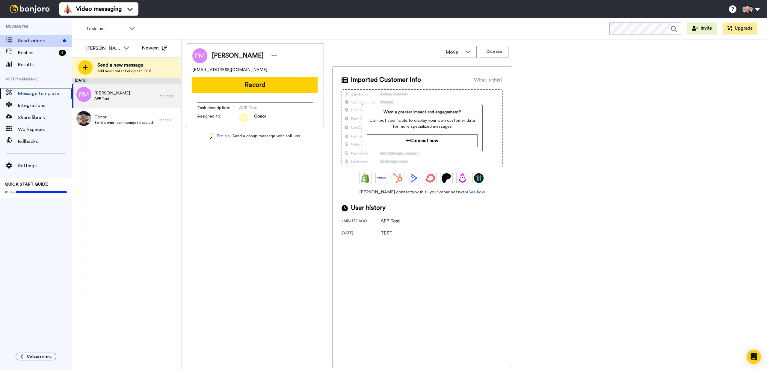
click at [41, 91] on span "Message template" at bounding box center [45, 93] width 54 height 7
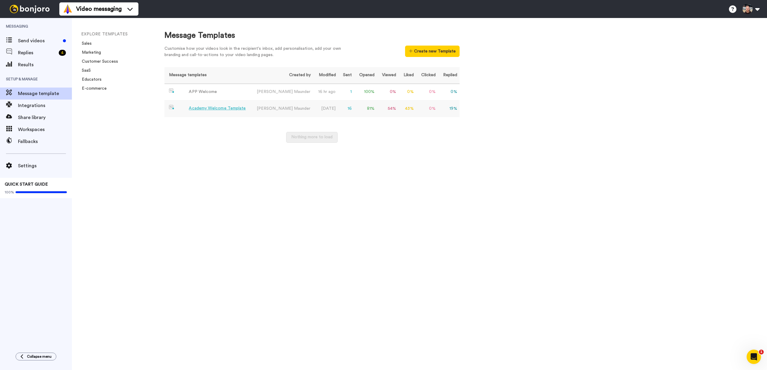
click at [250, 111] on td "Academy Welcome Template" at bounding box center [208, 108] width 86 height 16
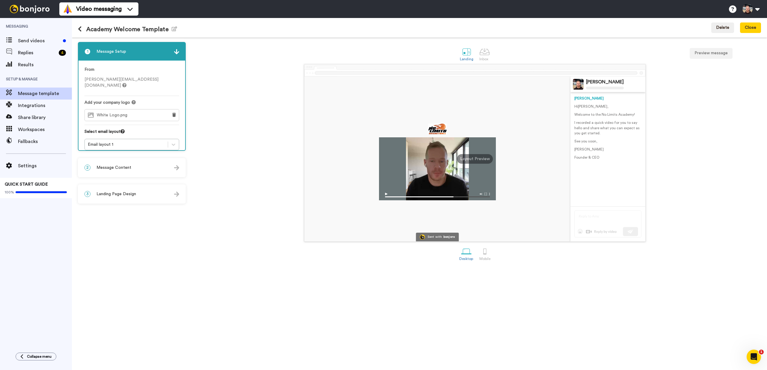
click at [136, 200] on div "3 Landing Page Design" at bounding box center [132, 194] width 107 height 18
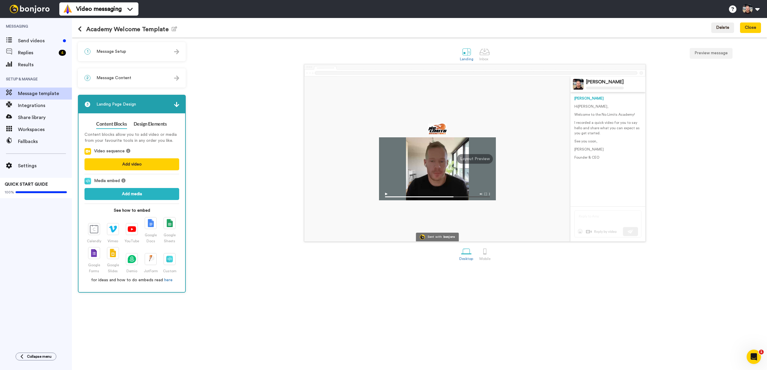
click at [139, 79] on div "2 Message Content" at bounding box center [132, 78] width 107 height 18
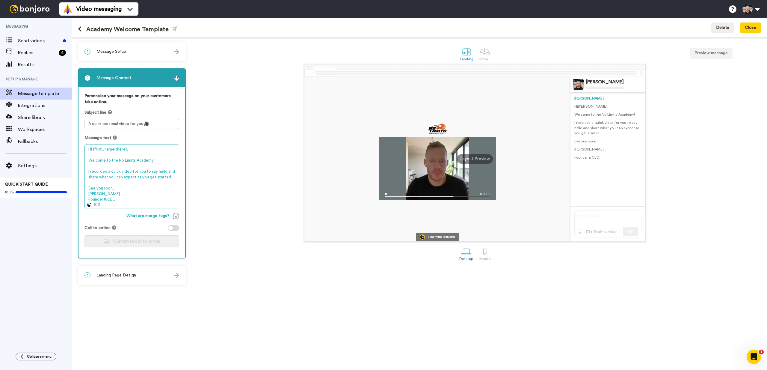
drag, startPoint x: 132, startPoint y: 202, endPoint x: 84, endPoint y: 195, distance: 48.4
click at [84, 195] on div "Personalise your message so your customers take action. Subject line A quick pe…" at bounding box center [132, 172] width 107 height 171
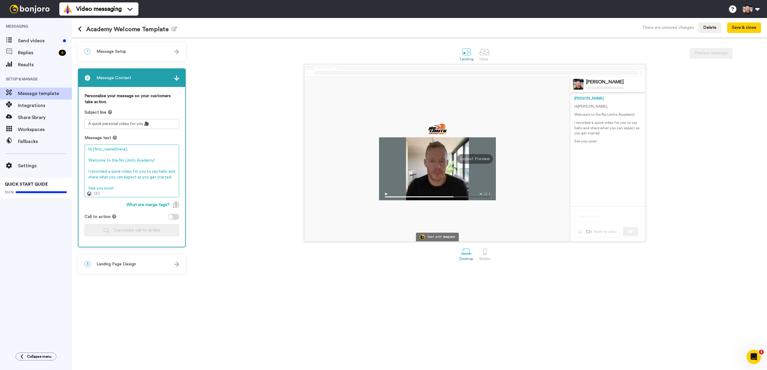
type textarea "Hi {first_name|there}, Welcome to the No Limits Academy! I recorded a quick vid…"
click at [224, 187] on div "Sent with bonjoro Pete Maunder Pete Hi Tom , Welcome to the No Limits Academy! …" at bounding box center [475, 152] width 573 height 177
click at [125, 54] on span "Message Setup" at bounding box center [112, 52] width 30 height 6
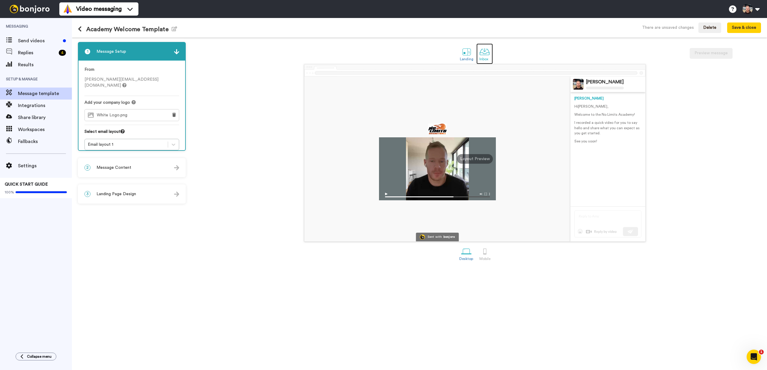
click at [483, 52] on div at bounding box center [485, 51] width 10 height 10
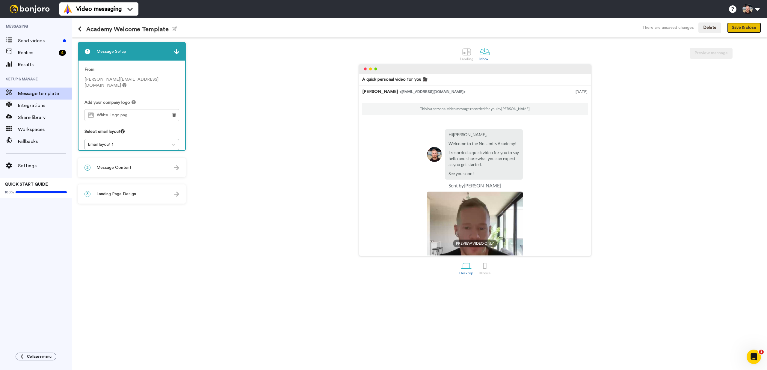
click at [758, 30] on button "Save & close" at bounding box center [744, 27] width 34 height 11
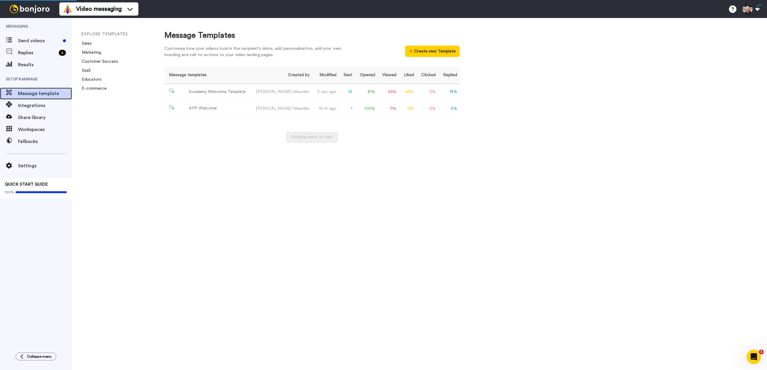
click at [42, 95] on span "Message template" at bounding box center [45, 93] width 54 height 7
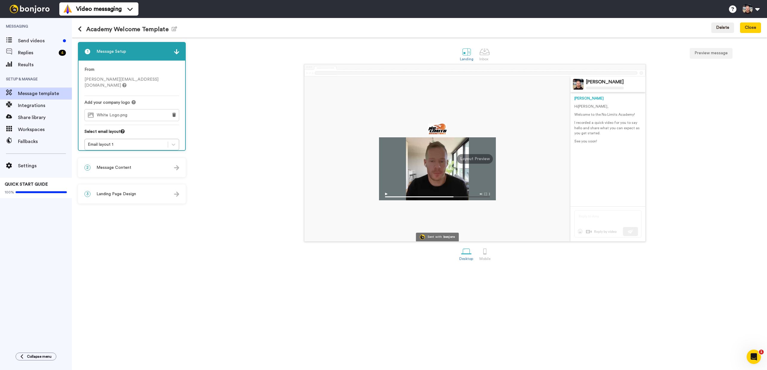
click at [149, 165] on div "2 Message Content" at bounding box center [132, 168] width 107 height 18
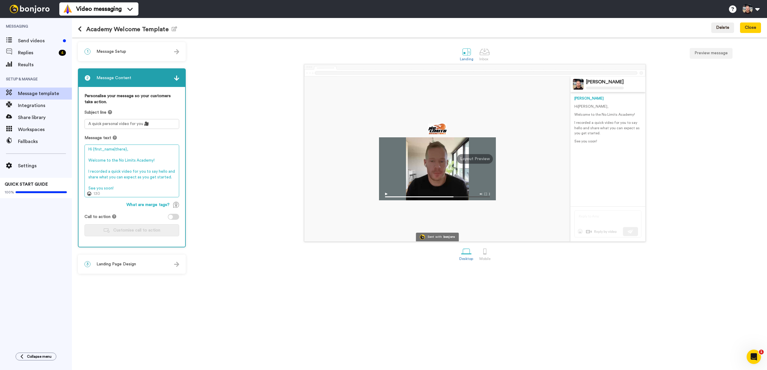
click at [135, 190] on textarea "Hi {first_name|there}, Welcome to the No Limits Academy! I recorded a quick vid…" at bounding box center [132, 170] width 95 height 53
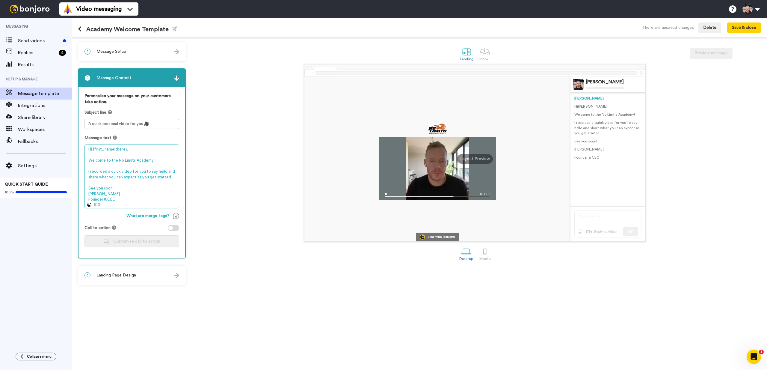
type textarea "Hi {first_name|there}, Welcome to the No Limits Academy! I recorded a quick vid…"
click at [239, 171] on div "Sent with bonjoro Pete Maunder Pete Hi Tom , Welcome to the No Limits Academy! …" at bounding box center [475, 152] width 573 height 177
click at [748, 27] on button "Save & close" at bounding box center [744, 27] width 34 height 11
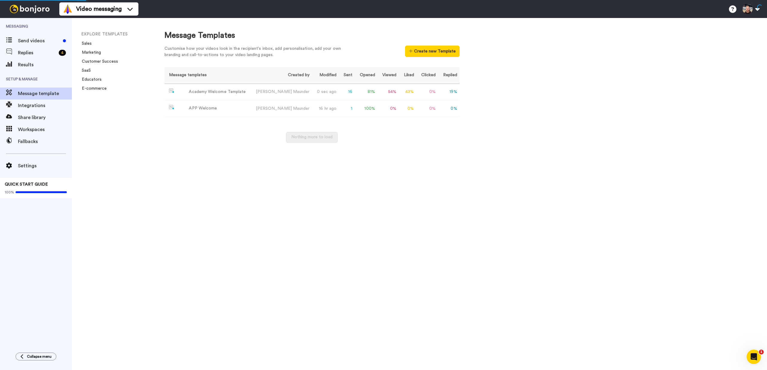
click at [174, 152] on div "Message Templates Customise how your videos look in the recipient's inbox, add …" at bounding box center [460, 194] width 615 height 352
click at [28, 44] on div "Send videos" at bounding box center [36, 41] width 72 height 12
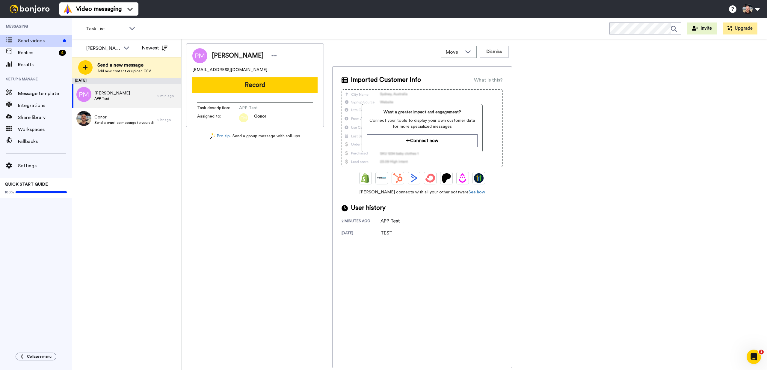
click at [626, 77] on div "[PERSON_NAME] [EMAIL_ADDRESS][DOMAIN_NAME] Record Task description : APP Test A…" at bounding box center [474, 205] width 577 height 325
click at [751, 9] on button at bounding box center [751, 8] width 23 height 13
click at [593, 109] on div "Pete petemaunder91@gmail.com Record Task description : APP Test Assigned to: Co…" at bounding box center [474, 205] width 577 height 325
